Goal: Information Seeking & Learning: Learn about a topic

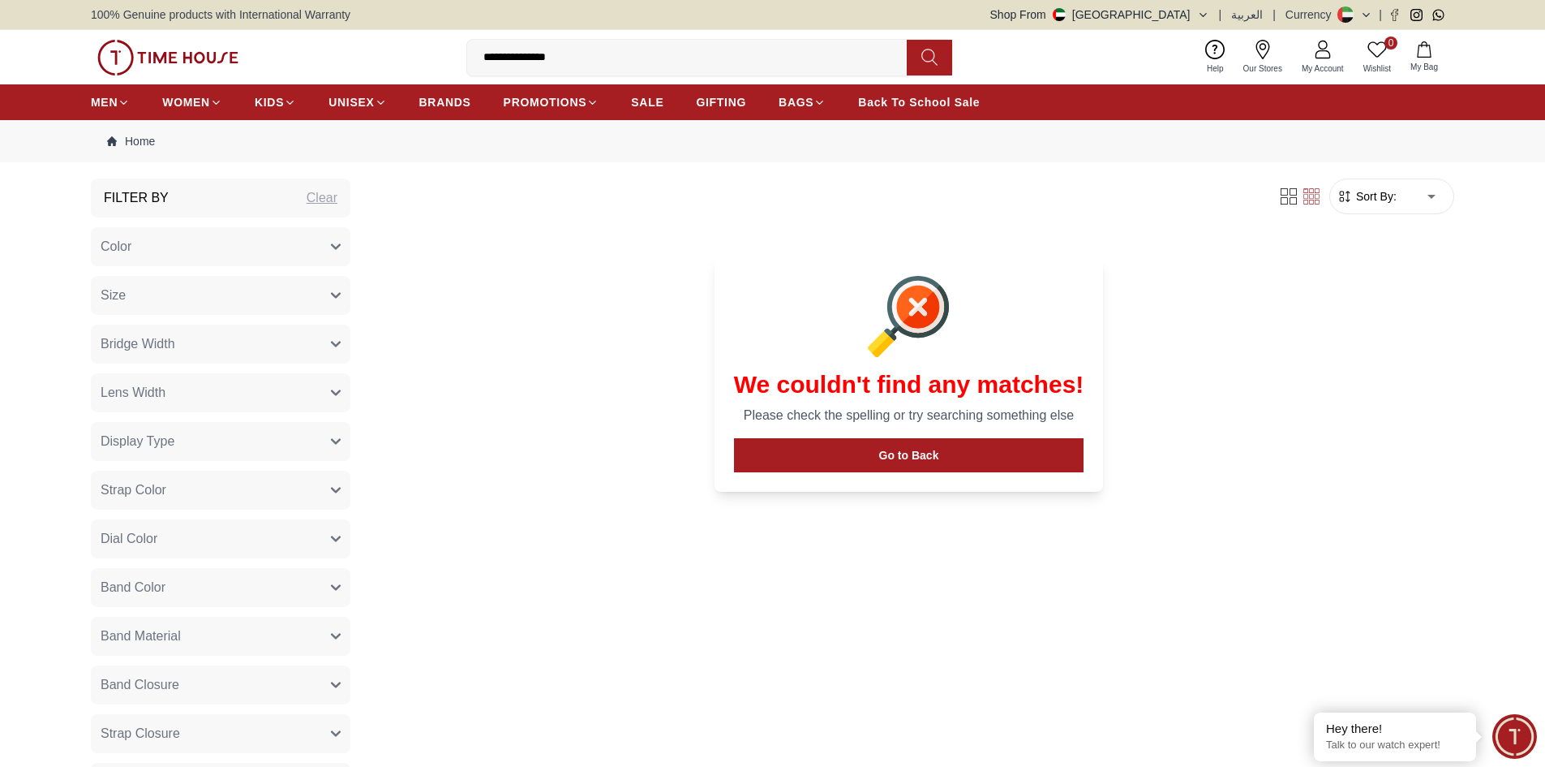
drag, startPoint x: 231, startPoint y: 210, endPoint x: 238, endPoint y: 204, distance: 9.2
click at [231, 210] on div "Filter By Clear" at bounding box center [221, 197] width 260 height 39
click at [313, 198] on div "Clear" at bounding box center [322, 197] width 31 height 19
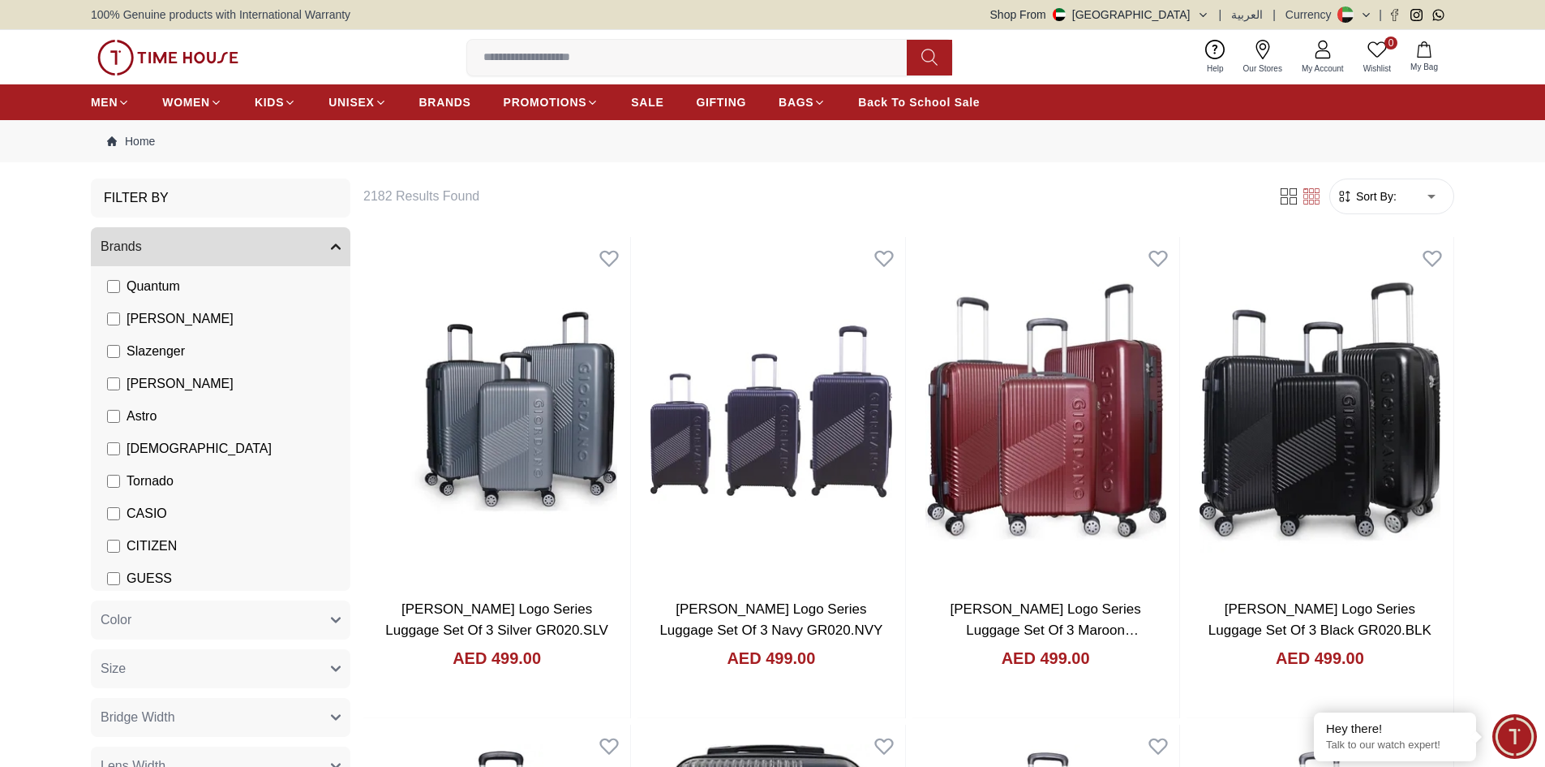
scroll to position [81, 0]
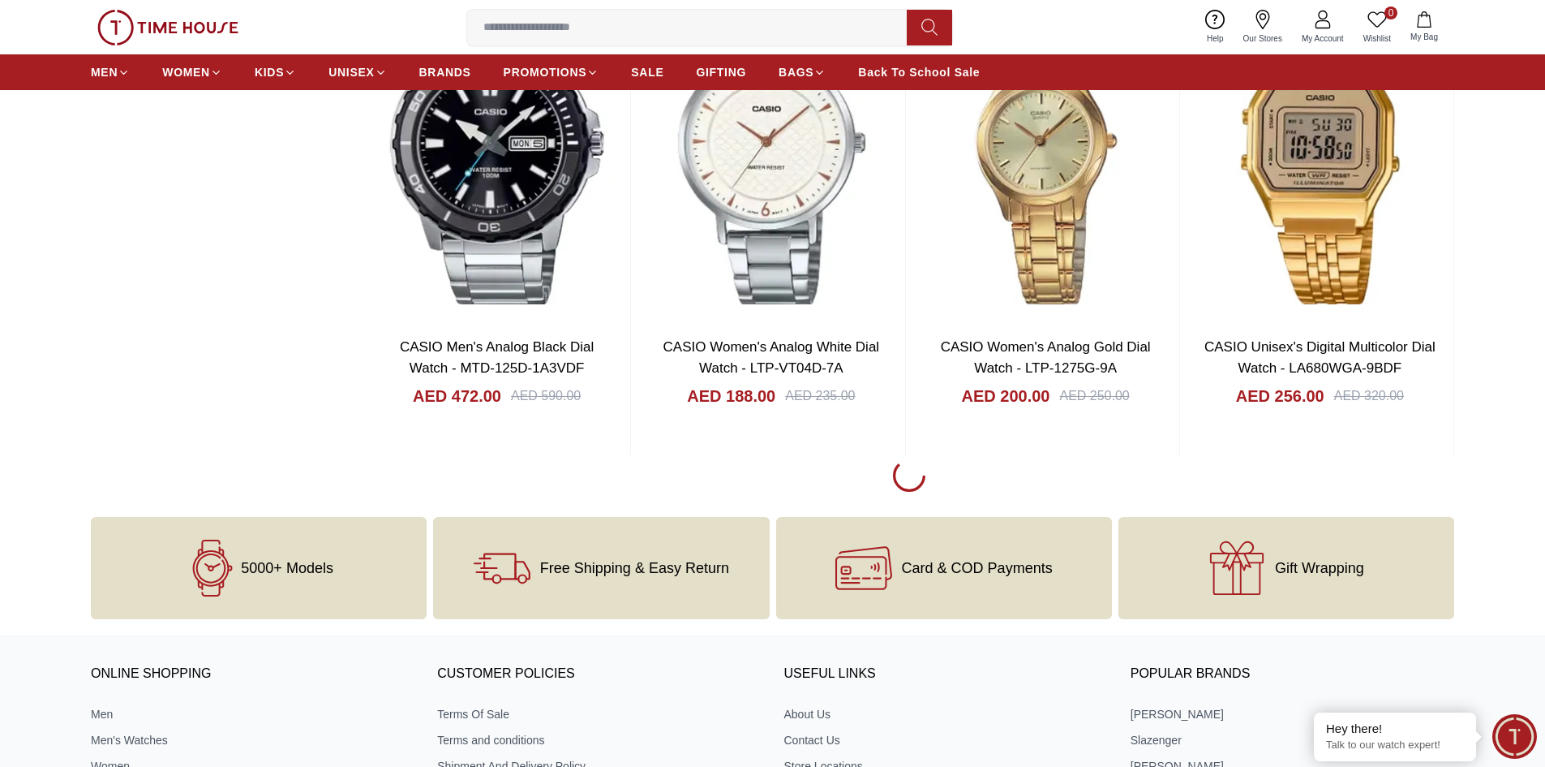
scroll to position [2271, 0]
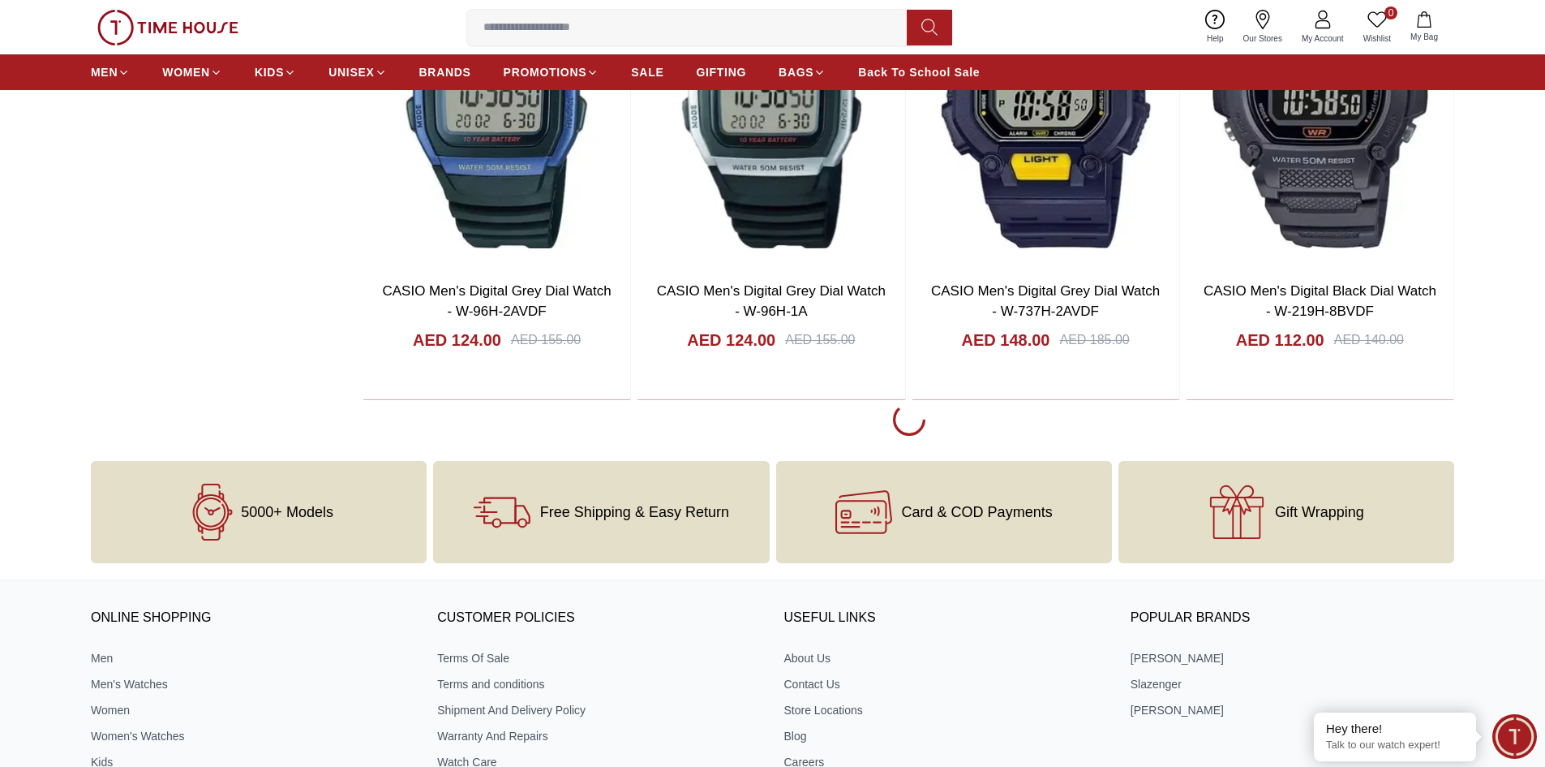
scroll to position [7301, 0]
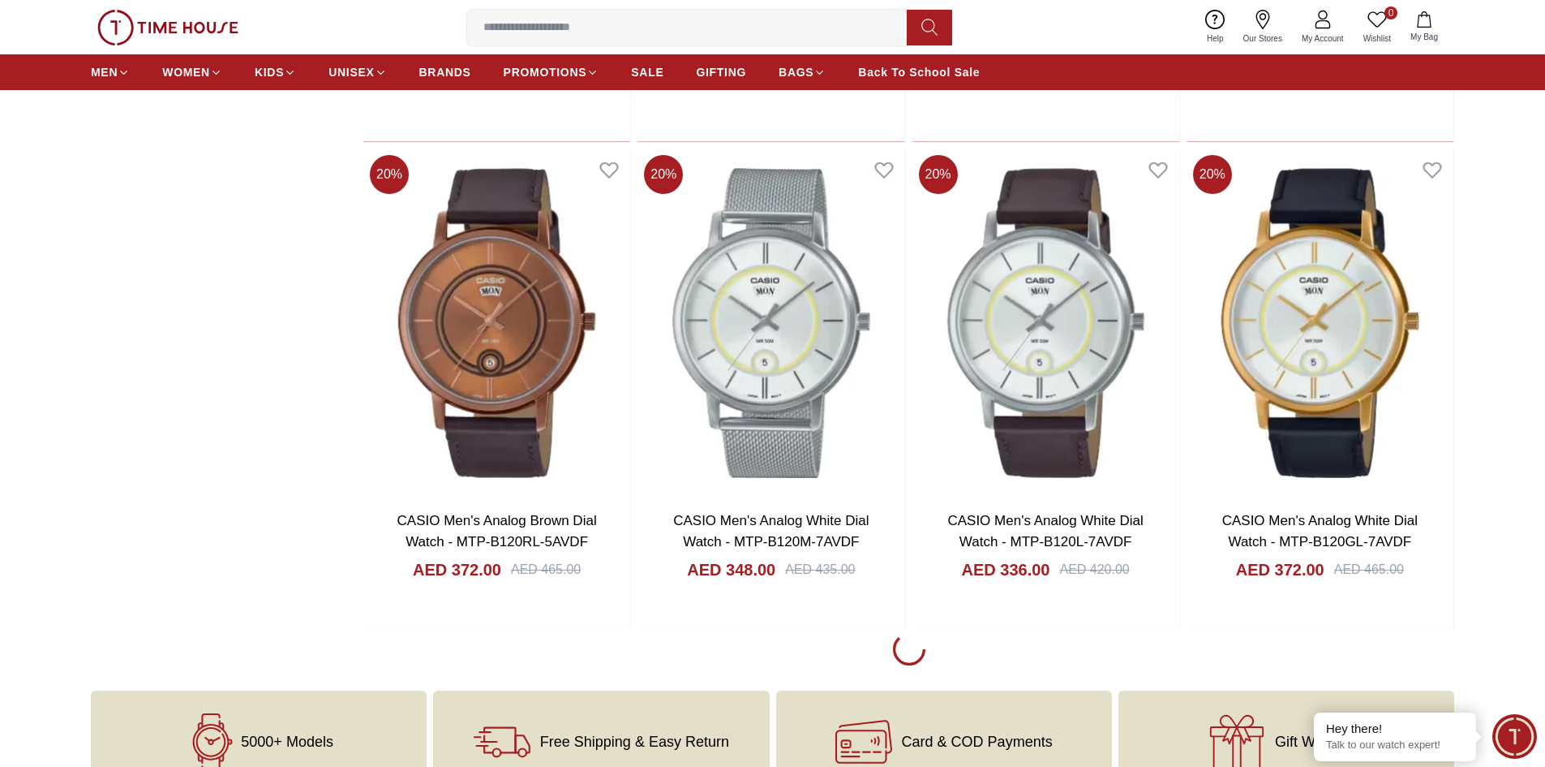
scroll to position [11844, 0]
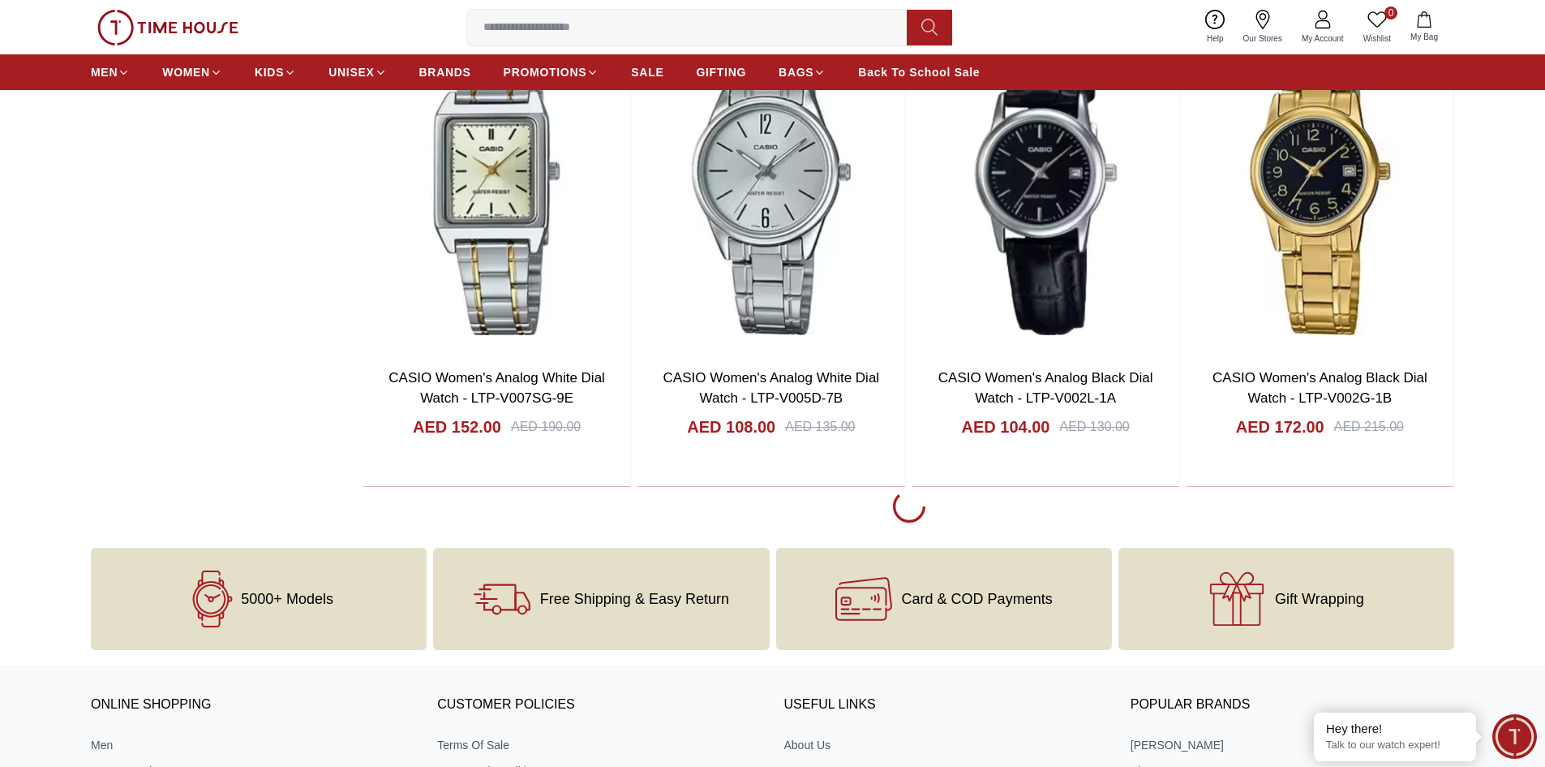
scroll to position [14521, 0]
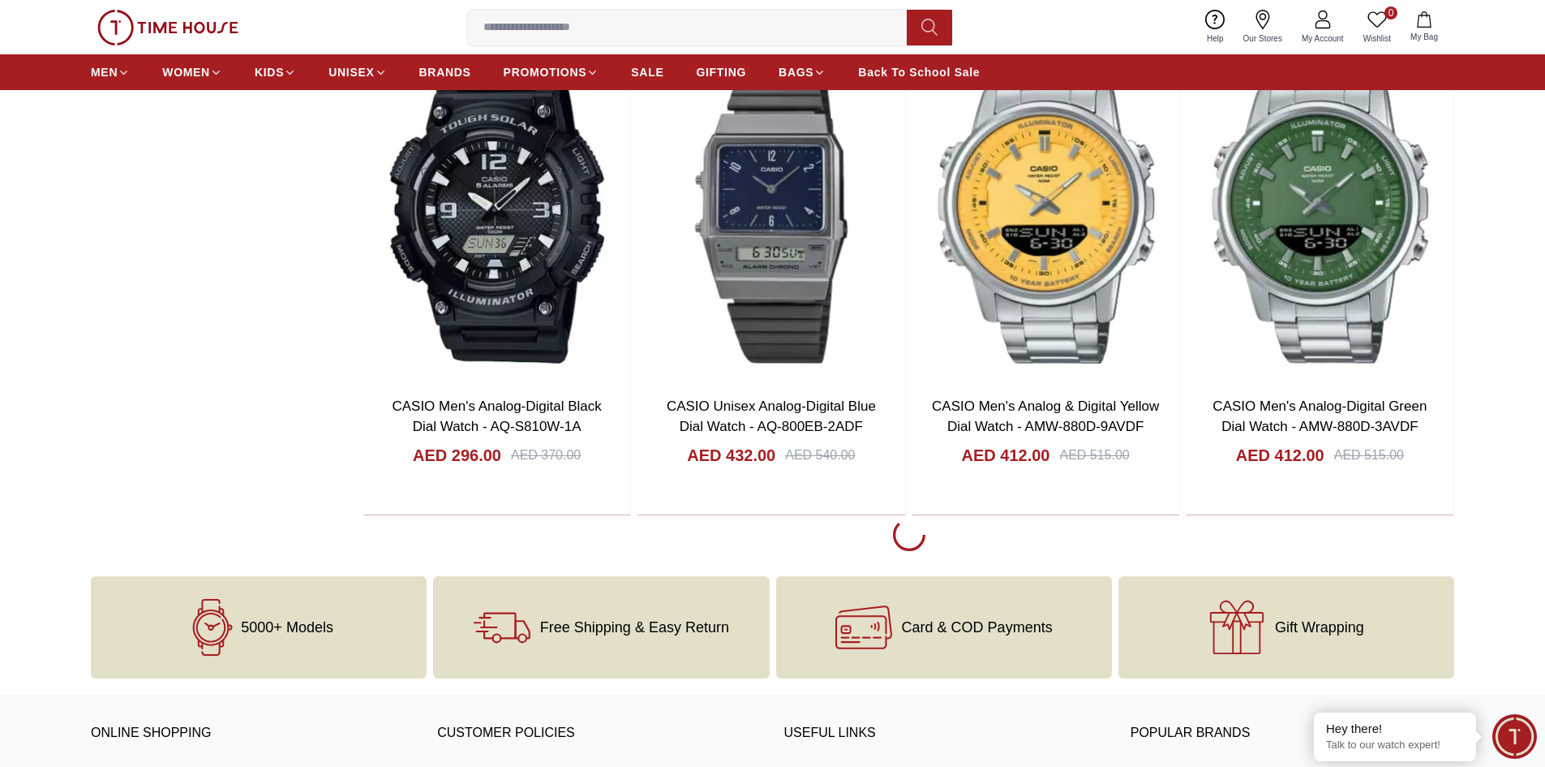
scroll to position [17036, 0]
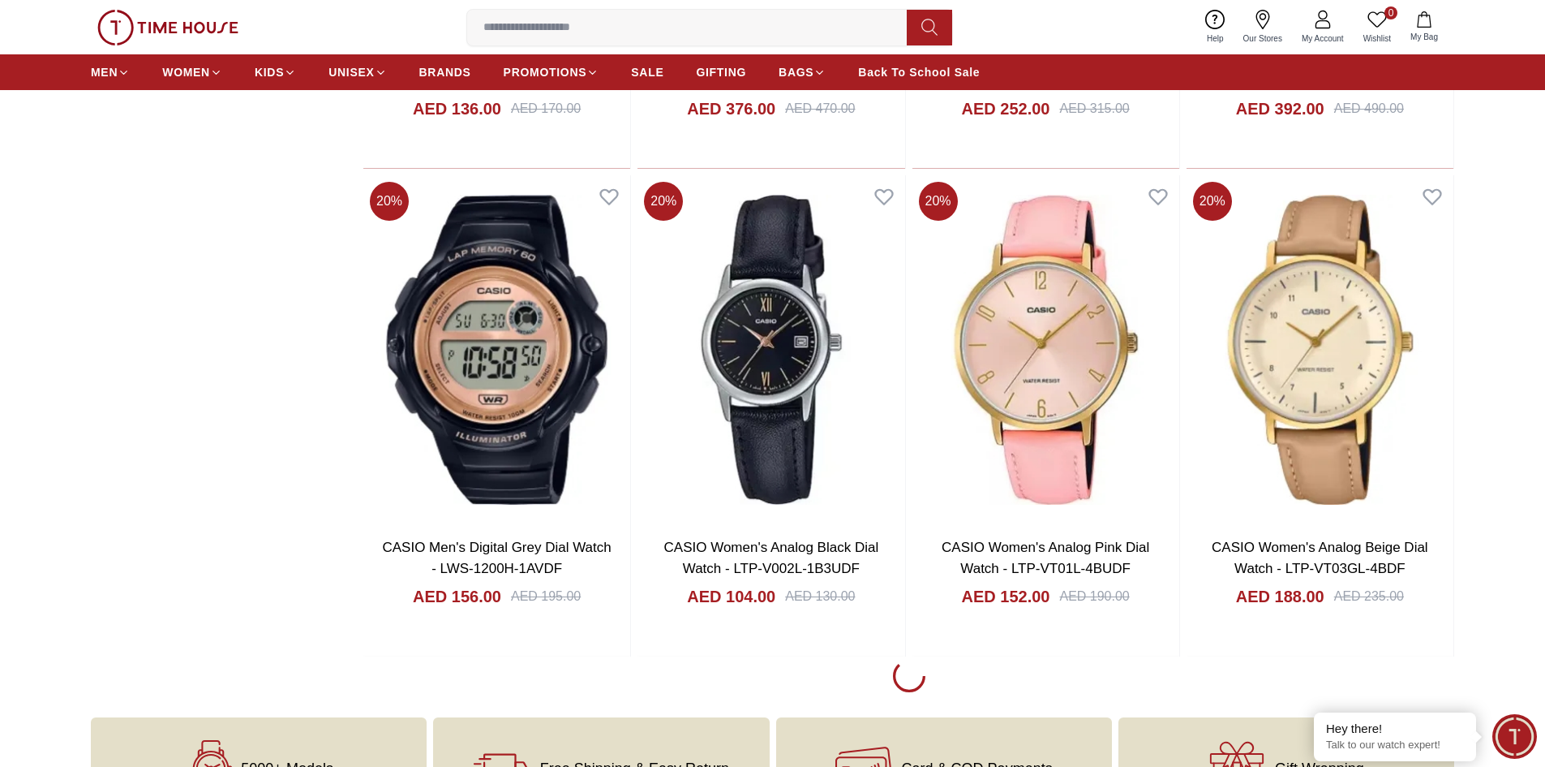
scroll to position [21578, 0]
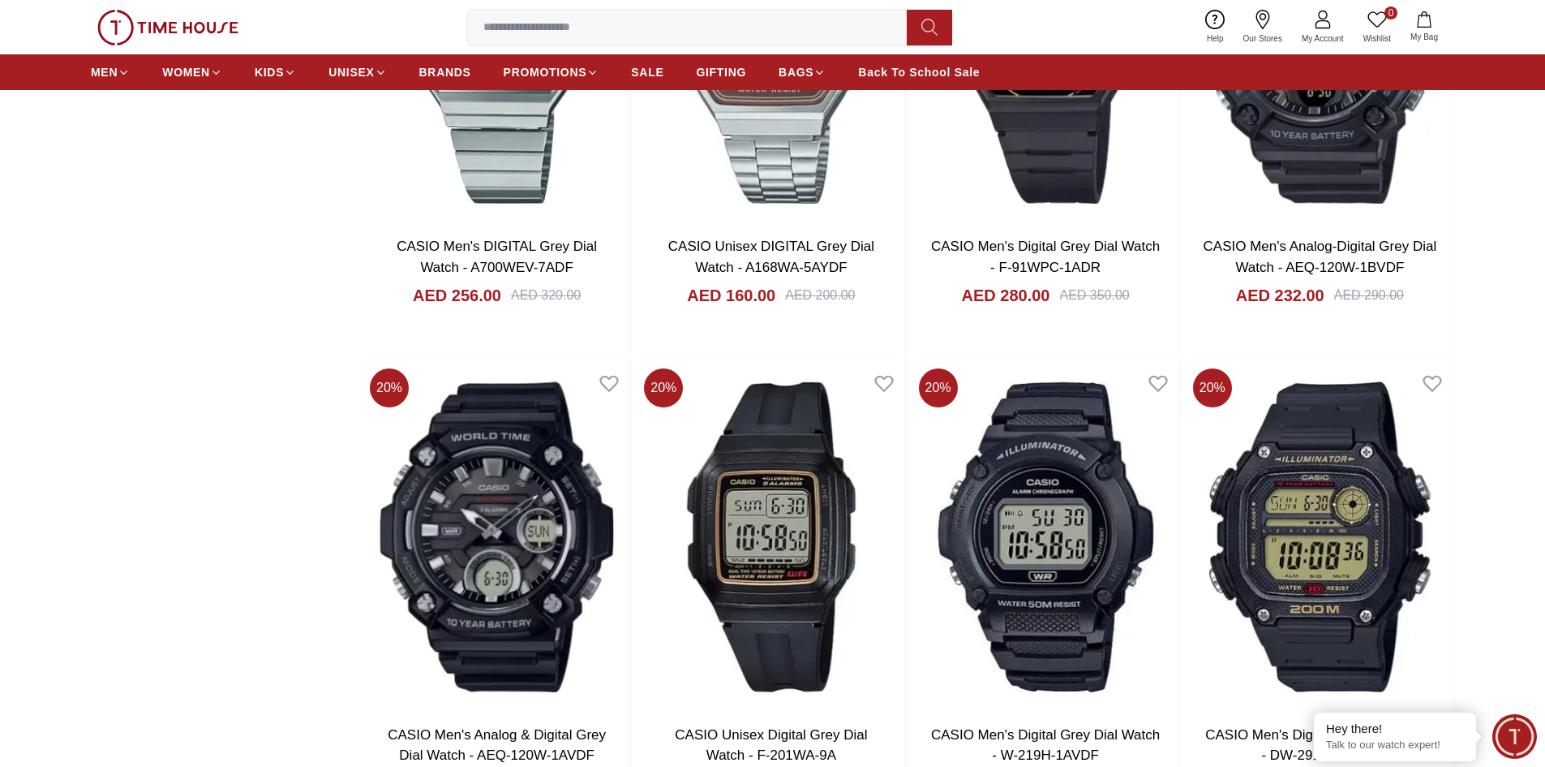
scroll to position [23931, 0]
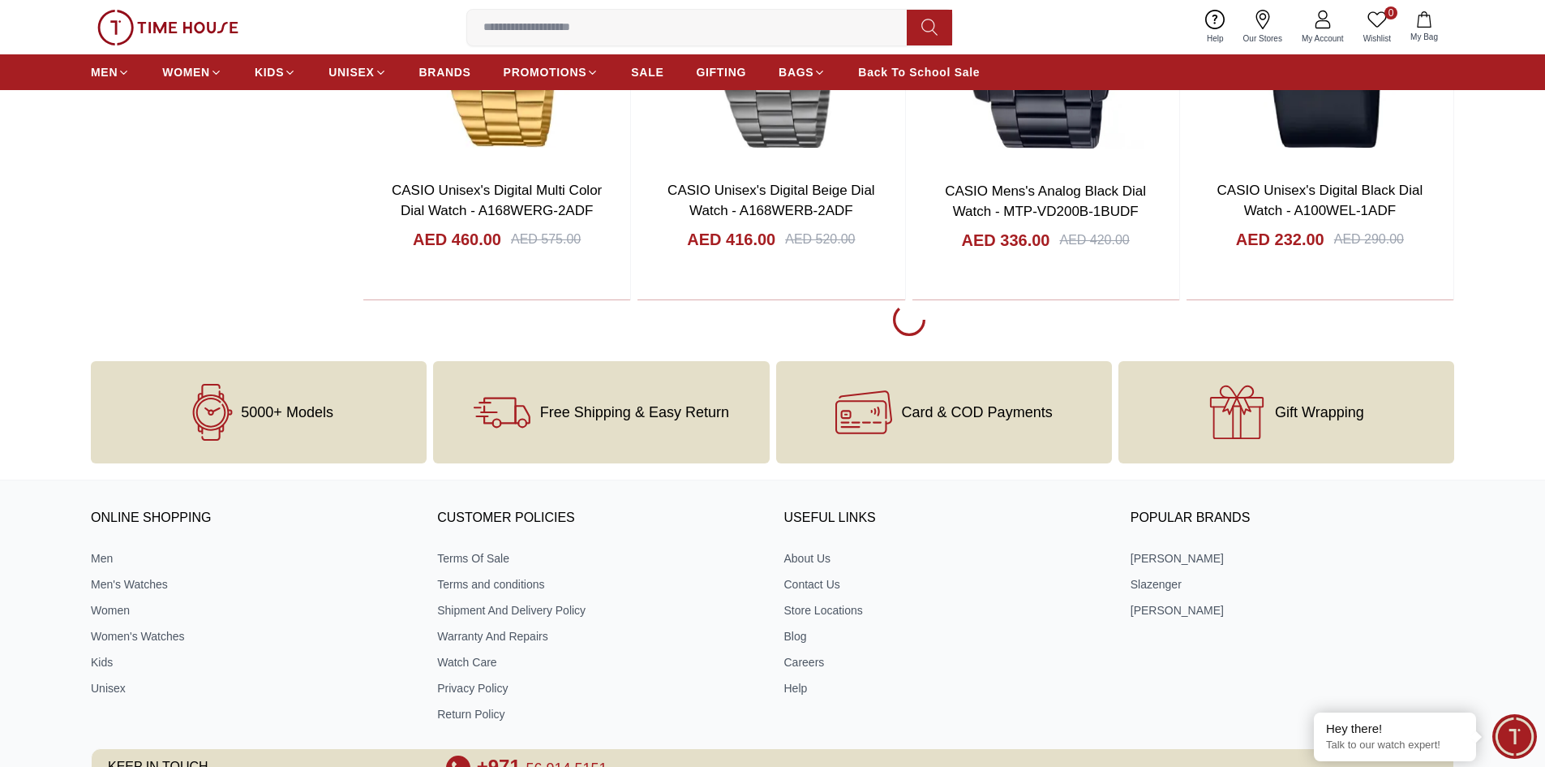
scroll to position [26770, 0]
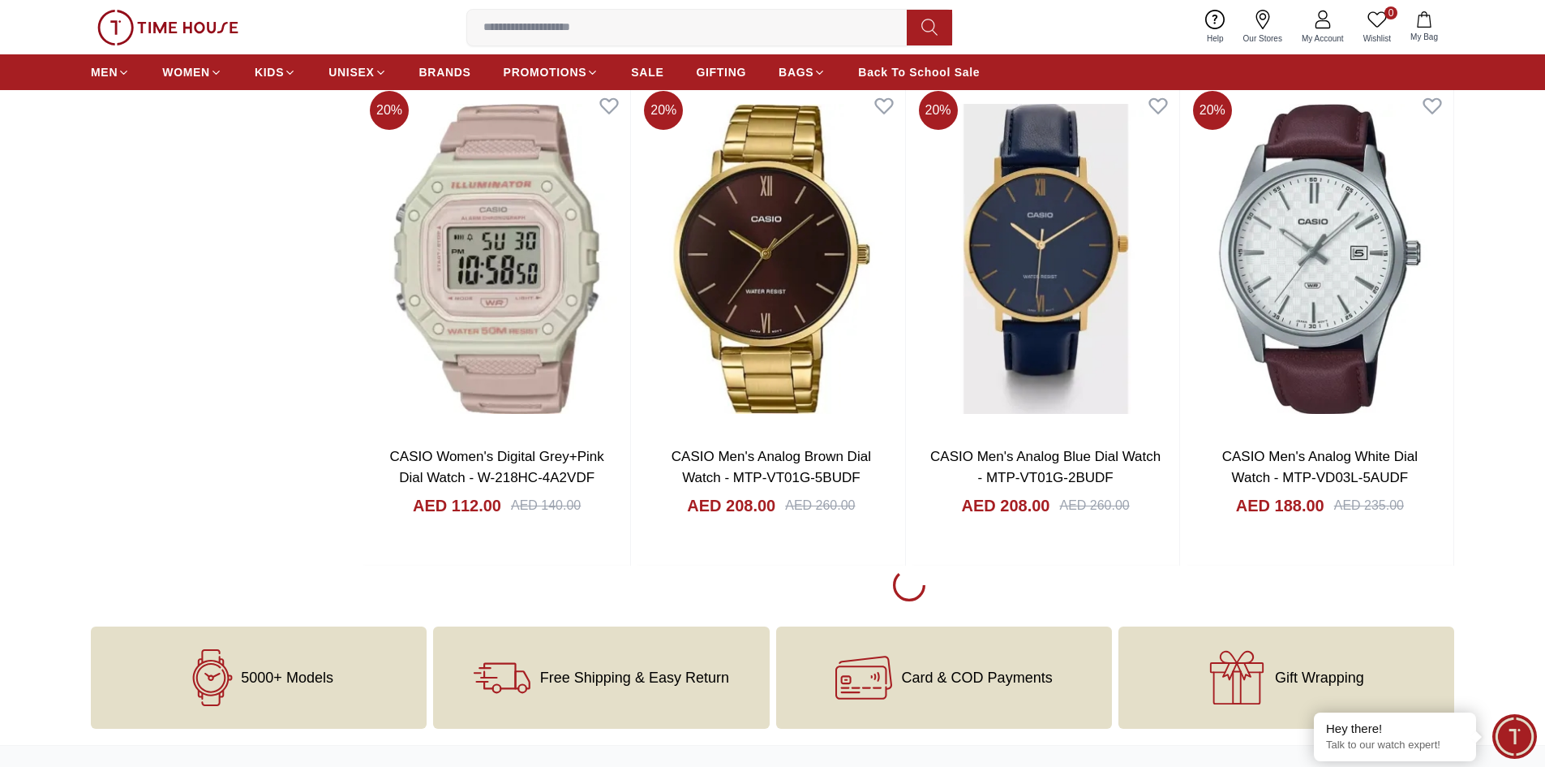
scroll to position [29204, 0]
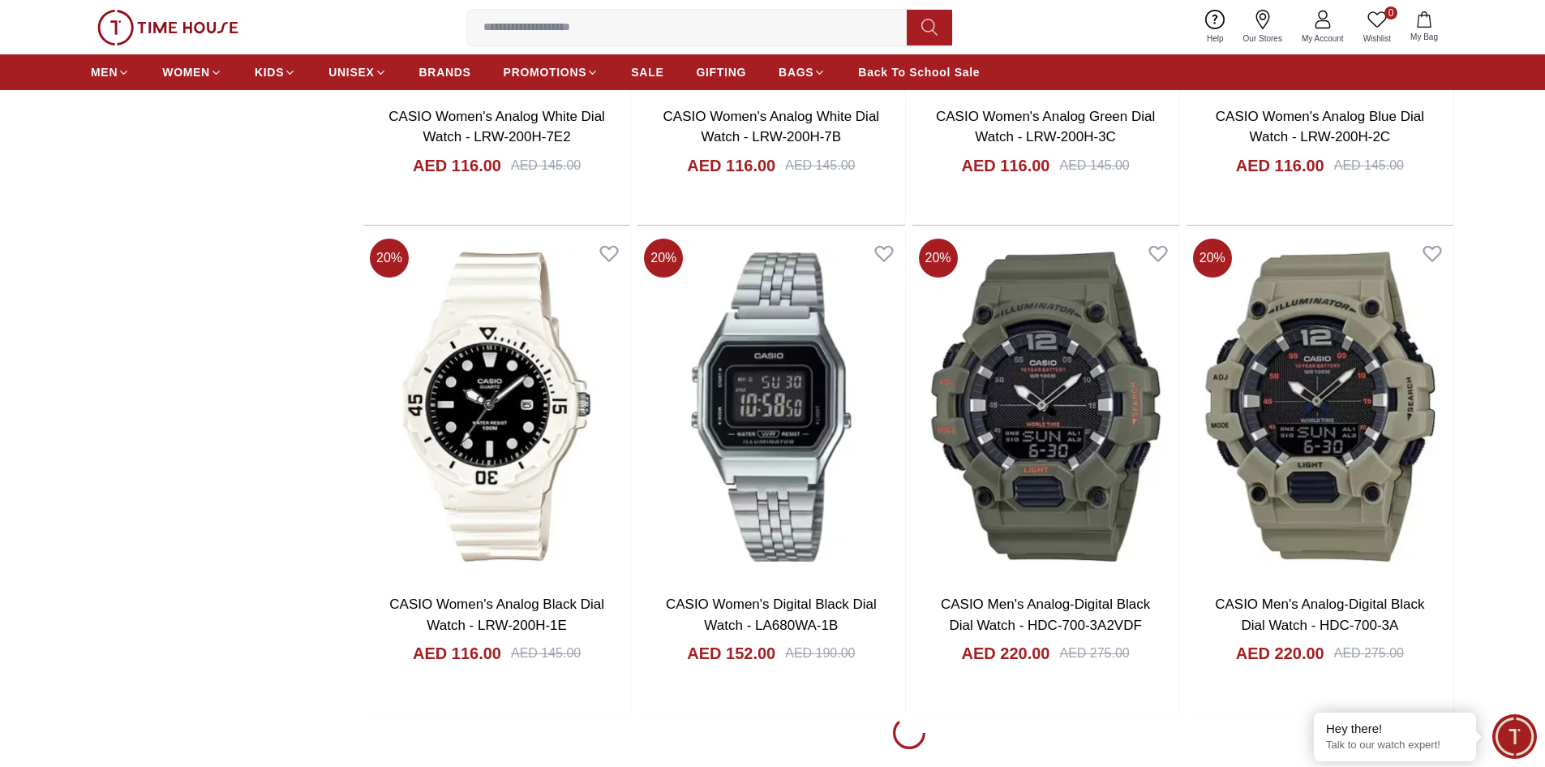
scroll to position [31394, 0]
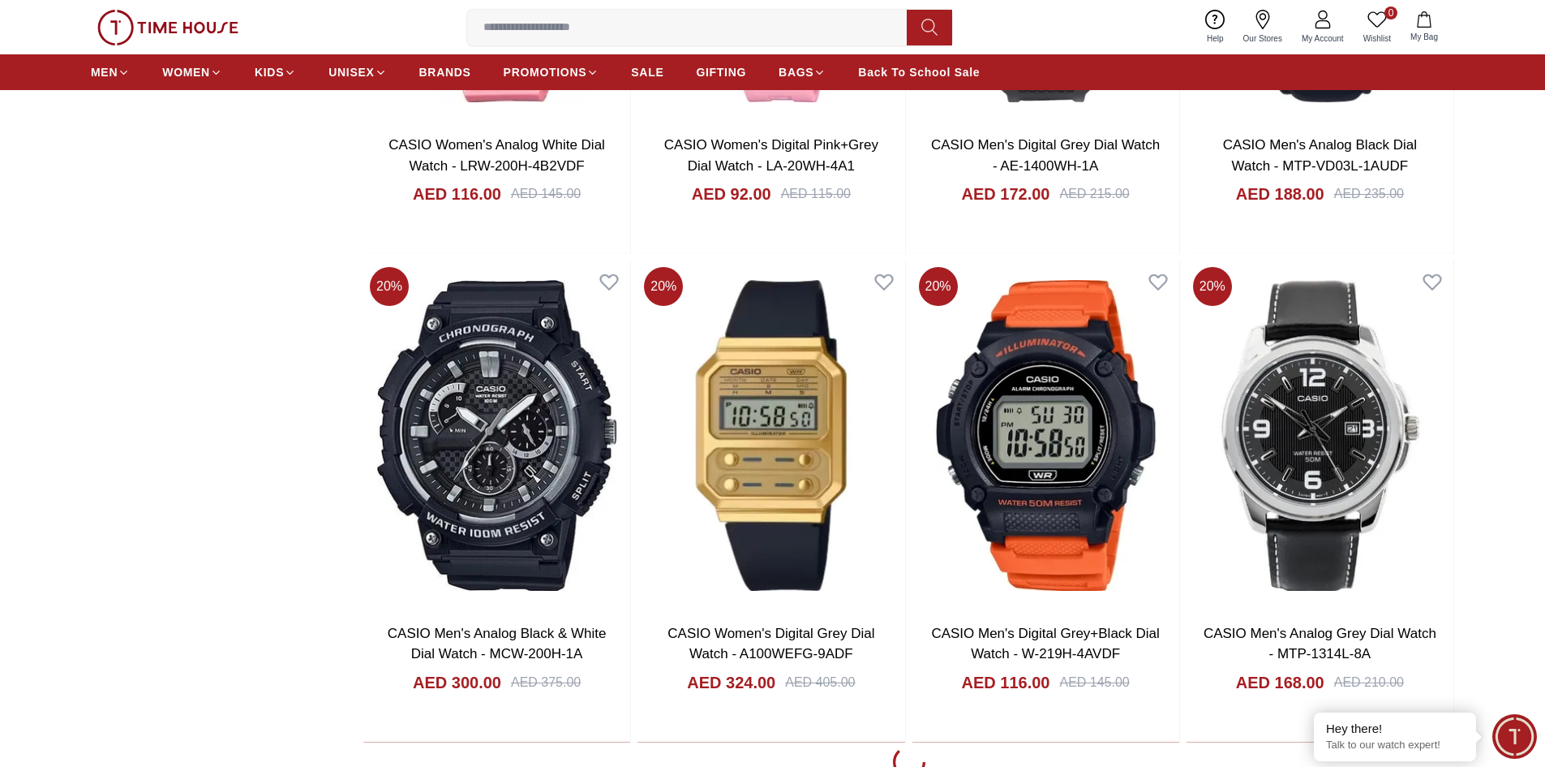
scroll to position [33828, 0]
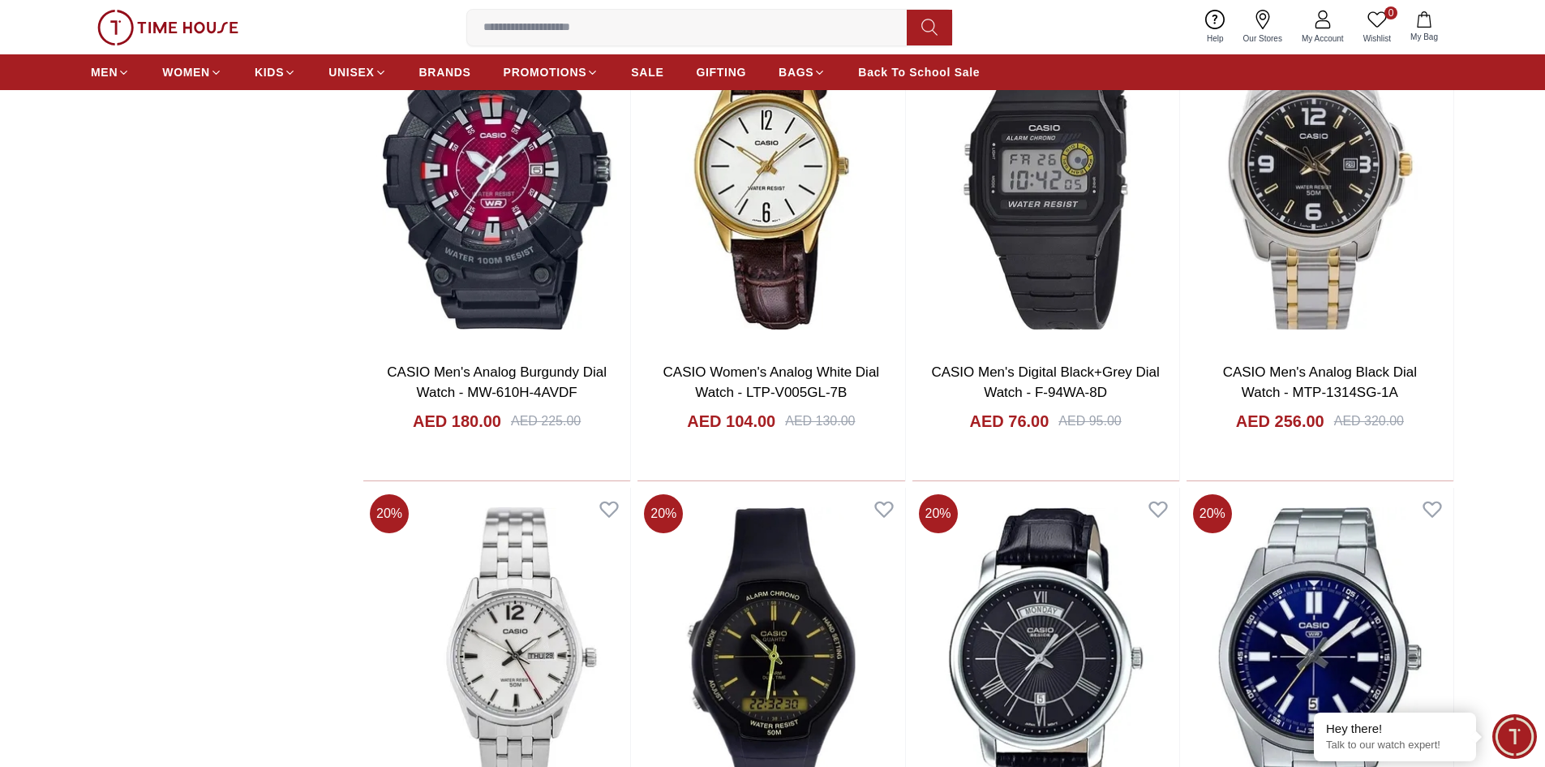
scroll to position [36343, 0]
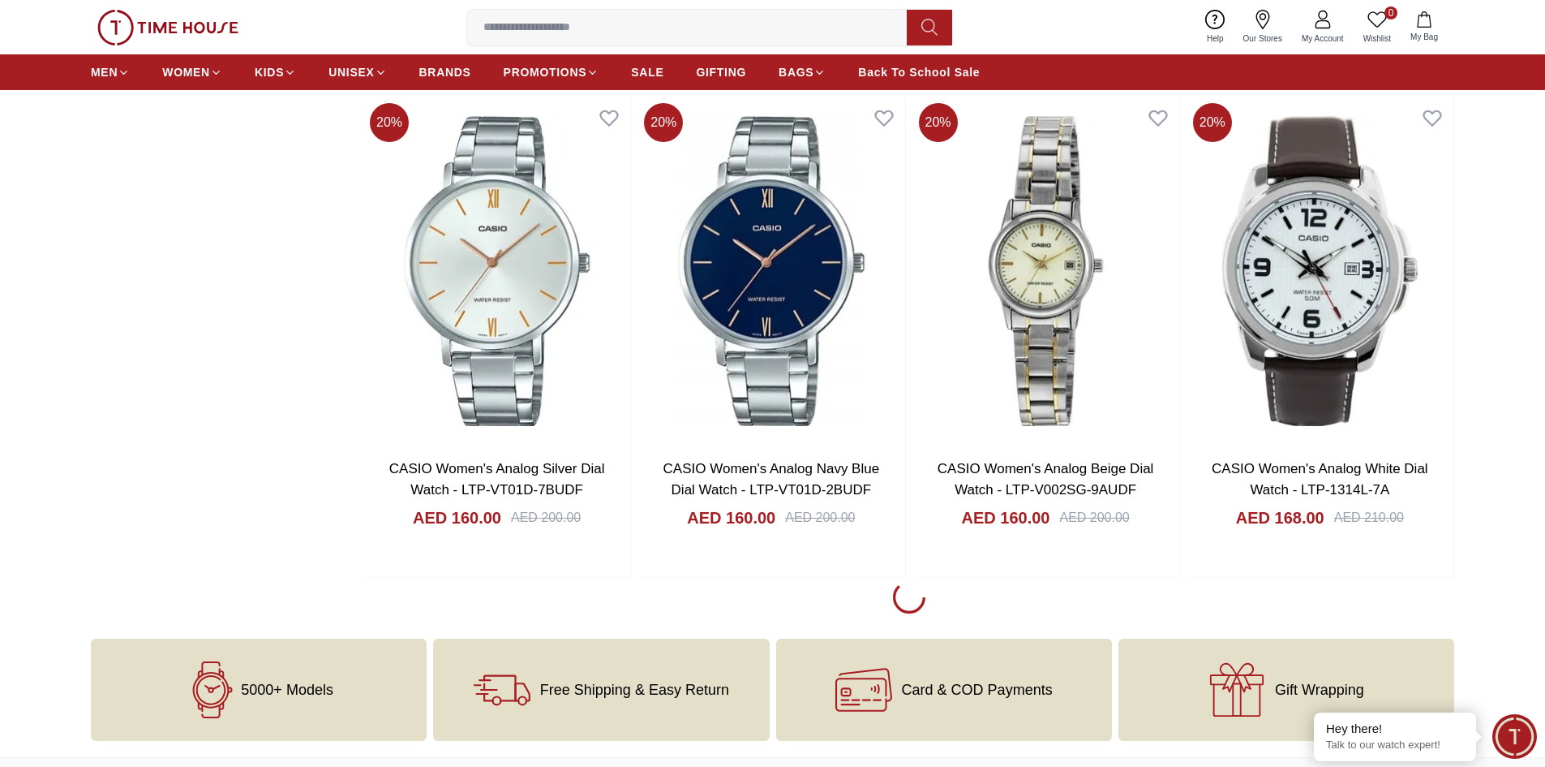
scroll to position [38776, 0]
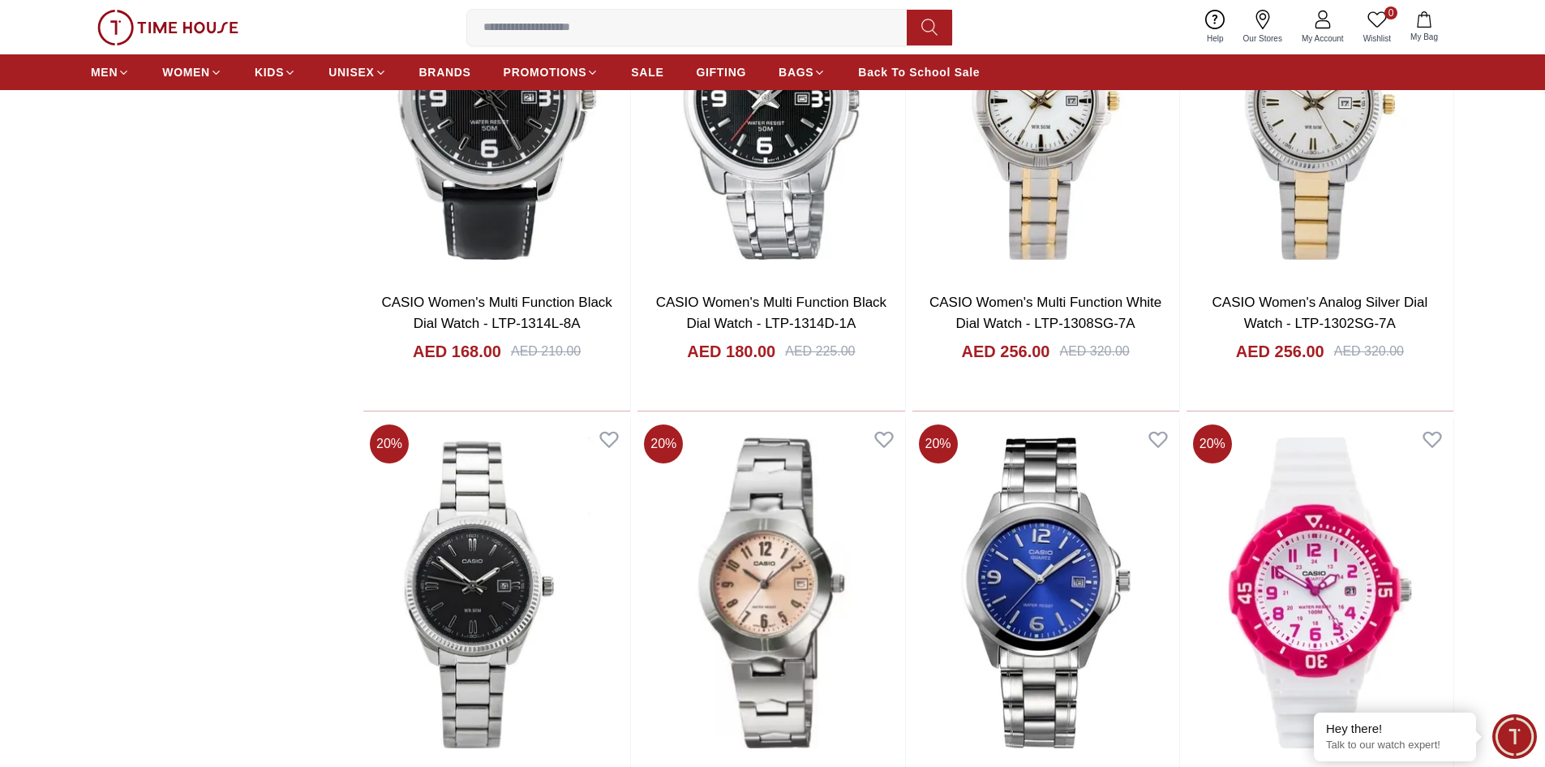
scroll to position [41210, 0]
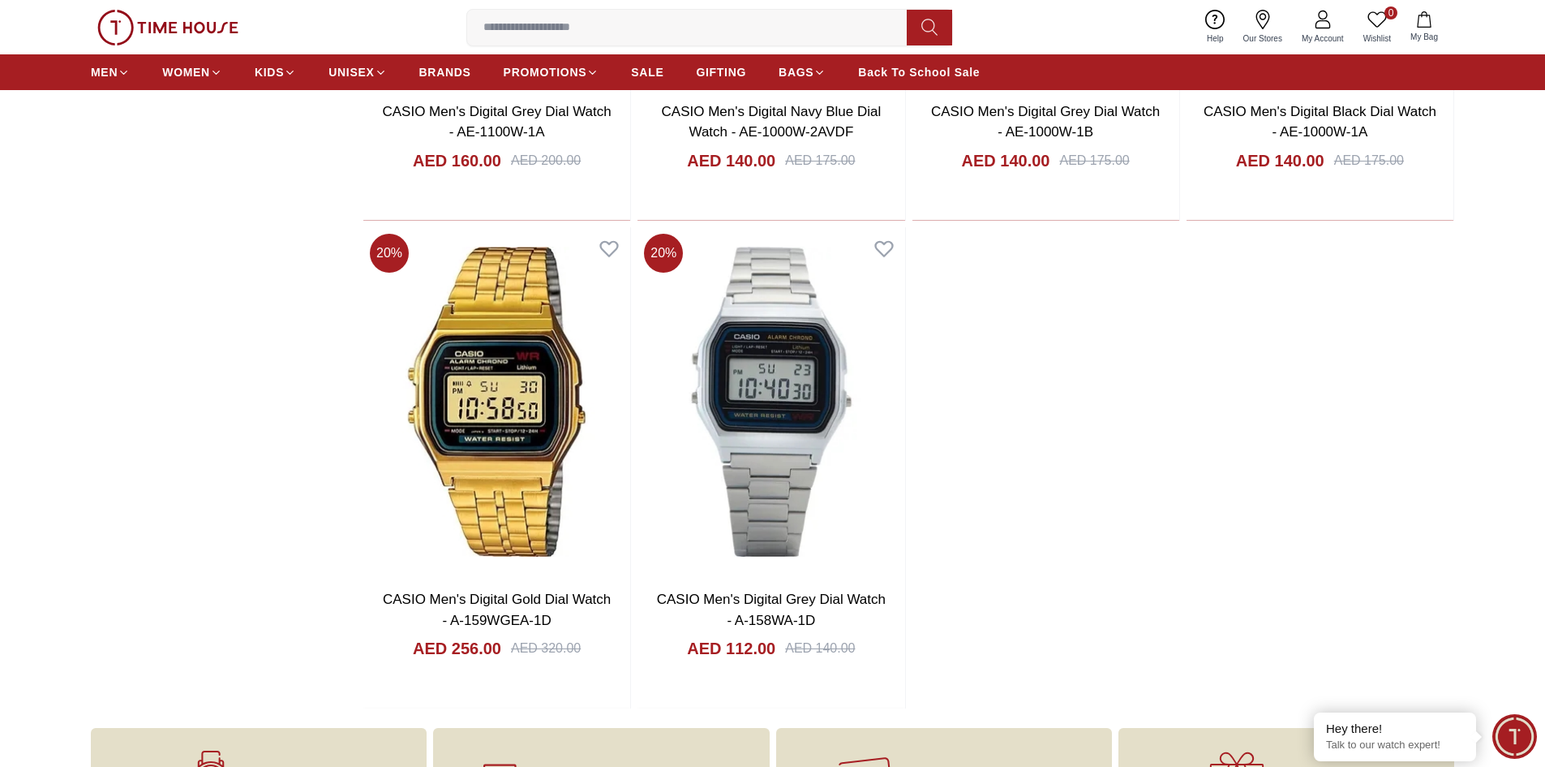
scroll to position [43056, 0]
